Goal: Navigation & Orientation: Find specific page/section

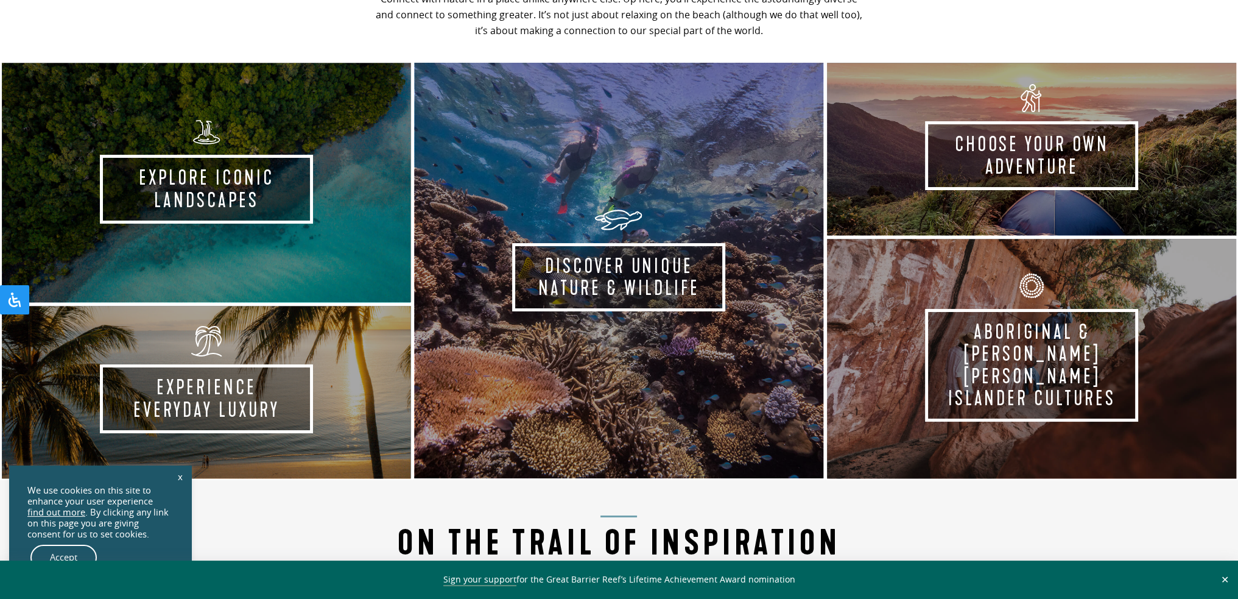
scroll to position [731, 0]
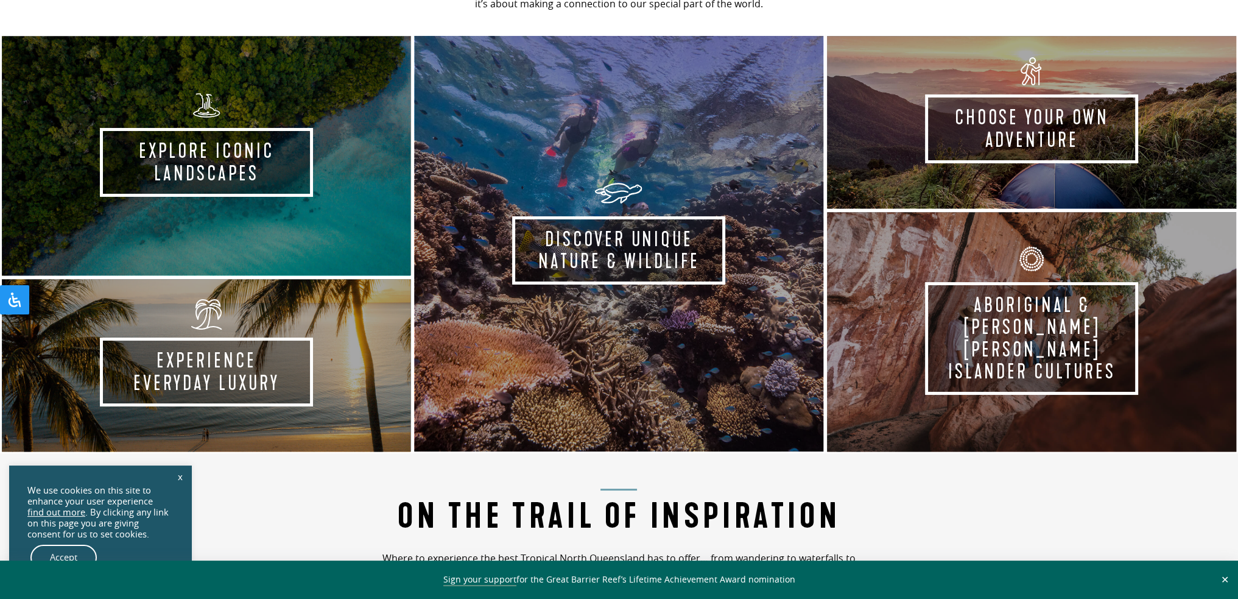
click at [610, 295] on link "Discover Unique Nature & Wildlife Take the experience" at bounding box center [619, 243] width 413 height 419
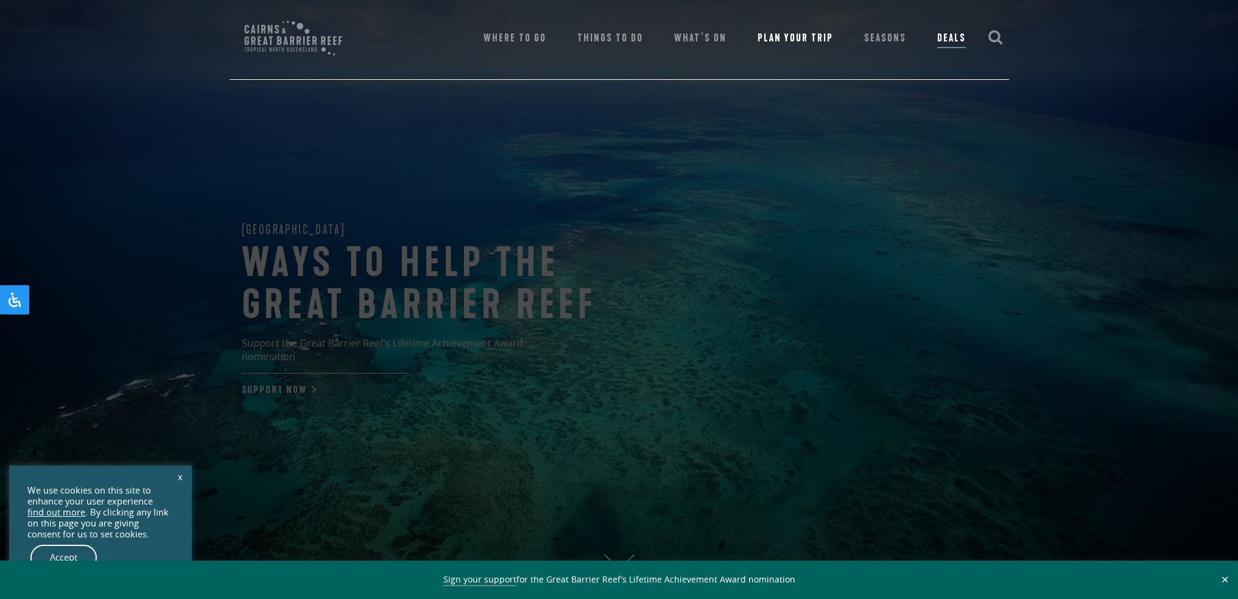
click at [869, 173] on span "Family & Kids Activities" at bounding box center [903, 189] width 121 height 32
